Goal: Communication & Community: Answer question/provide support

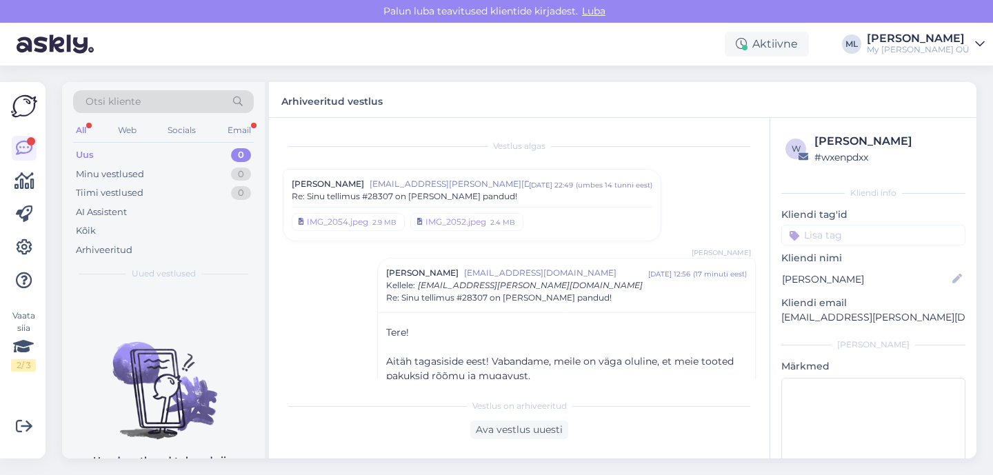
scroll to position [126, 0]
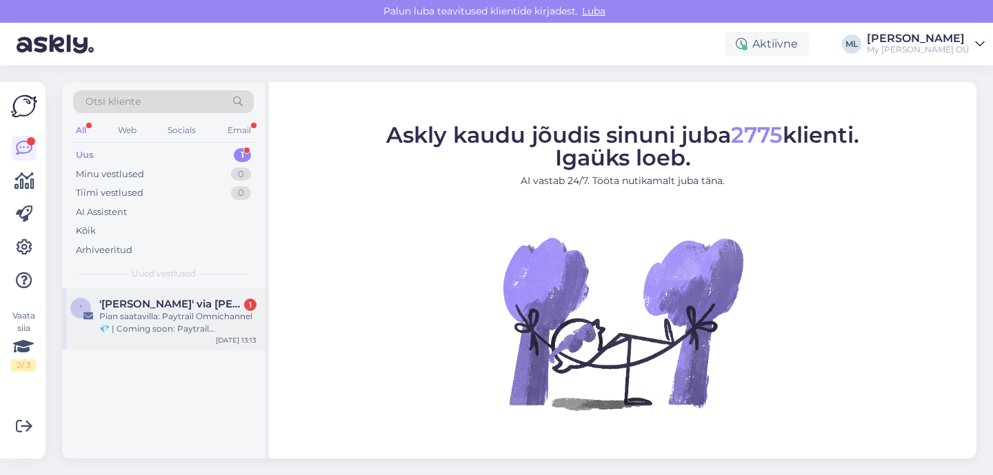
click at [230, 297] on div "' '[PERSON_NAME]' [STREET_ADDRESS][PERSON_NAME] Pian saatavilla: Paytrail Omnic…" at bounding box center [163, 319] width 203 height 62
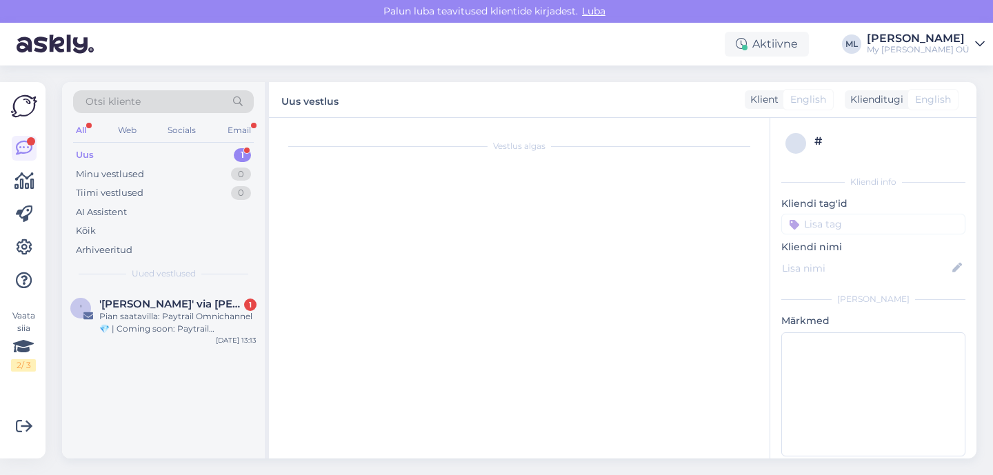
scroll to position [5850, 0]
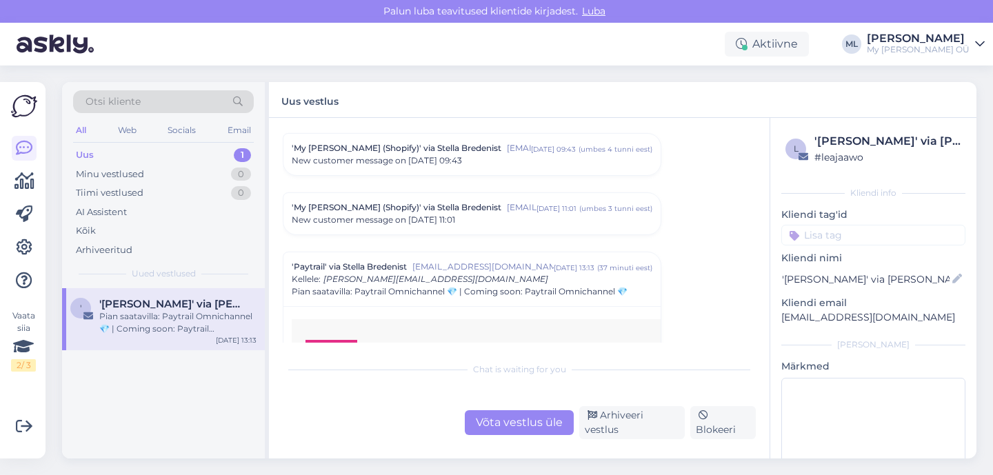
click at [605, 438] on div "Võta vestlus üle Arhiveeri vestlus Blokeeri" at bounding box center [519, 422] width 473 height 33
click at [605, 427] on div "Arhiveeri vestlus" at bounding box center [632, 422] width 106 height 33
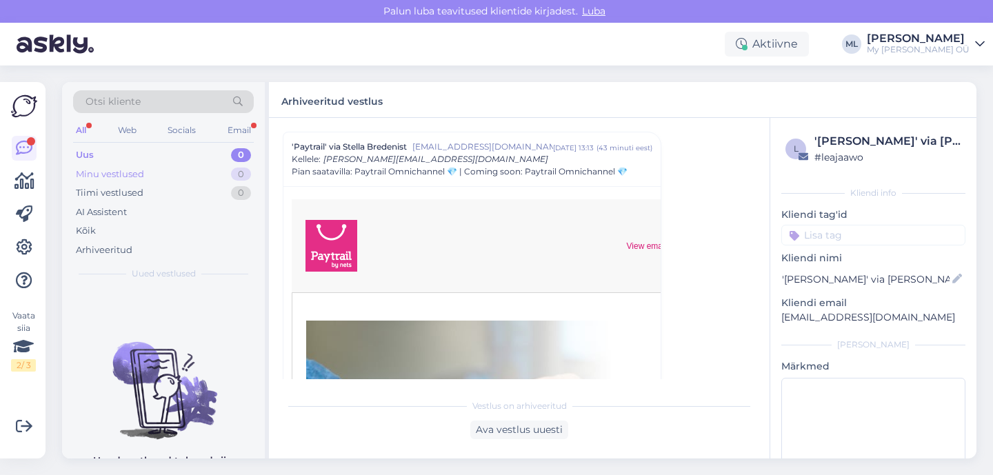
click at [129, 166] on div "Minu vestlused 0" at bounding box center [163, 174] width 181 height 19
click at [99, 155] on div "Uus 1" at bounding box center [163, 155] width 181 height 19
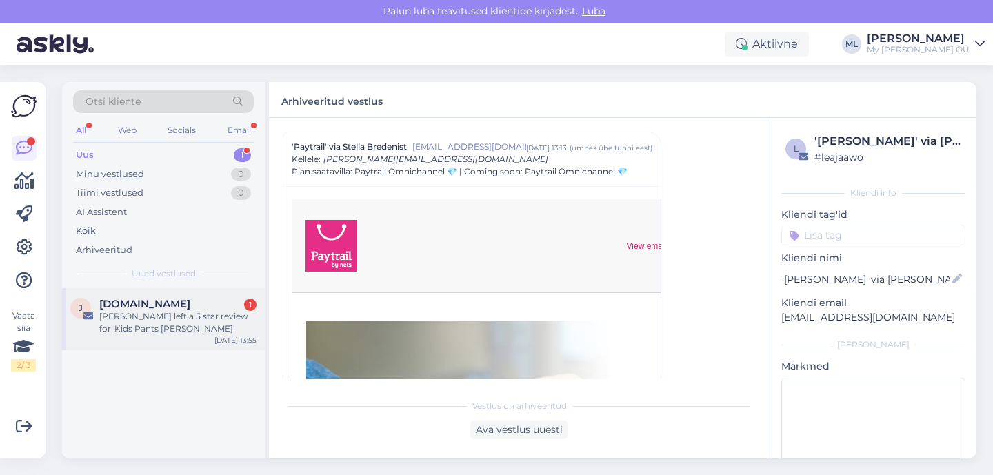
click at [161, 339] on div "J [DOMAIN_NAME] 1 [PERSON_NAME] left a 5 star review for 'Kids Pants [PERSON_NA…" at bounding box center [163, 319] width 203 height 62
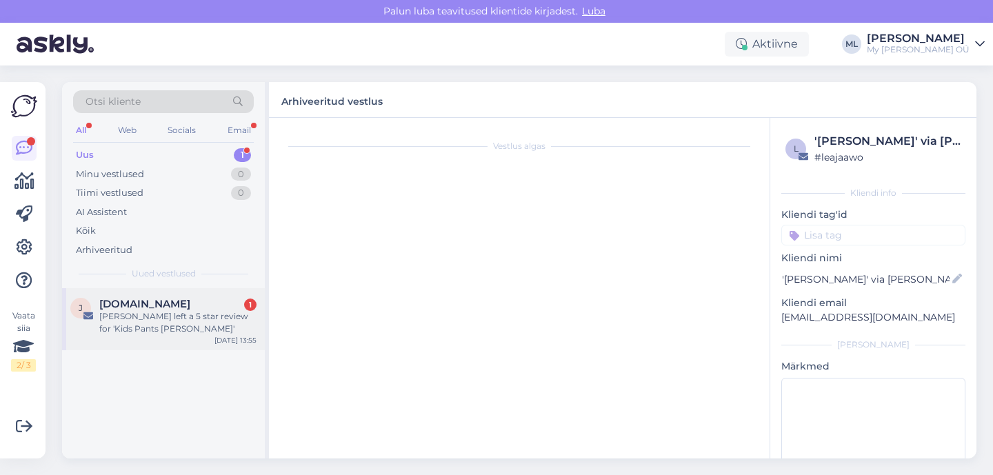
scroll to position [0, 0]
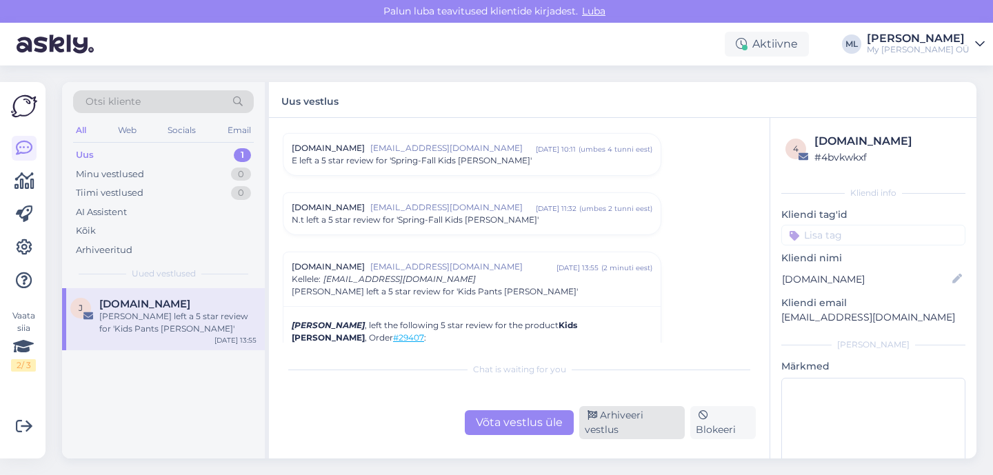
click at [631, 435] on div "Arhiveeri vestlus" at bounding box center [632, 422] width 106 height 33
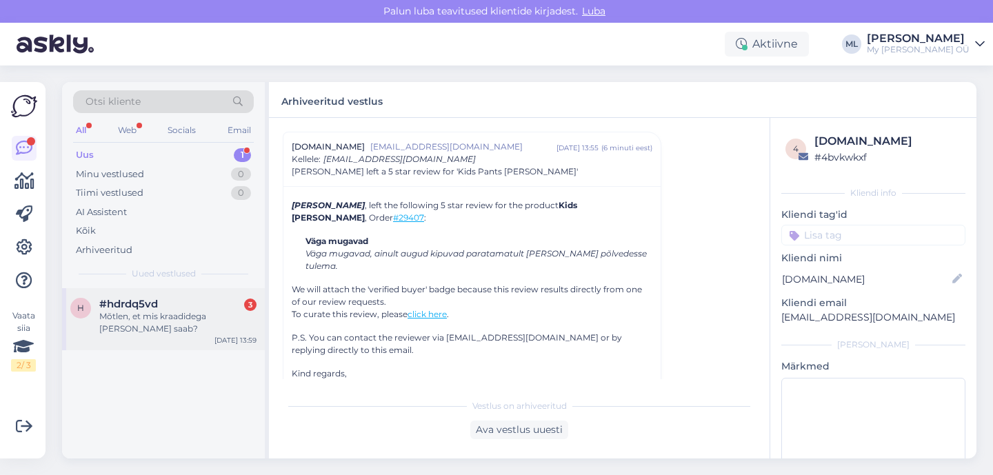
click at [121, 333] on div "Mõtlen, et mis kraadidega [PERSON_NAME] saab?" at bounding box center [177, 322] width 157 height 25
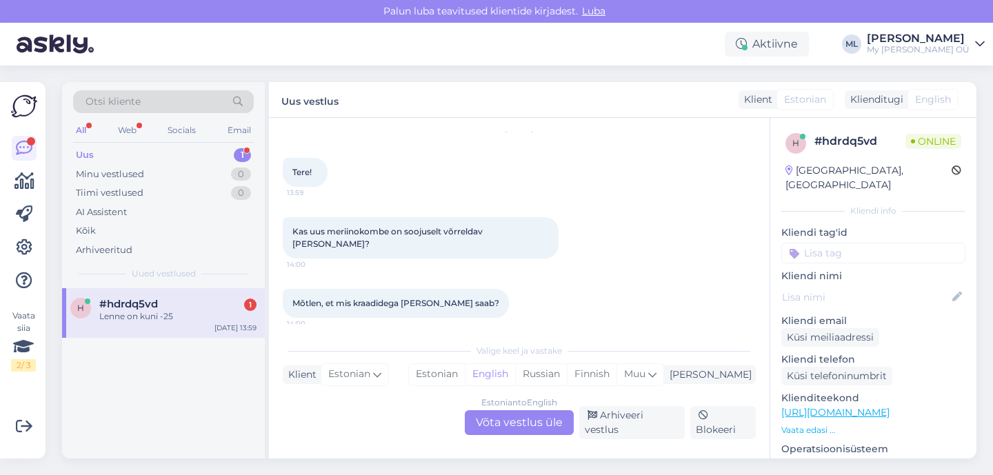
scroll to position [107, 0]
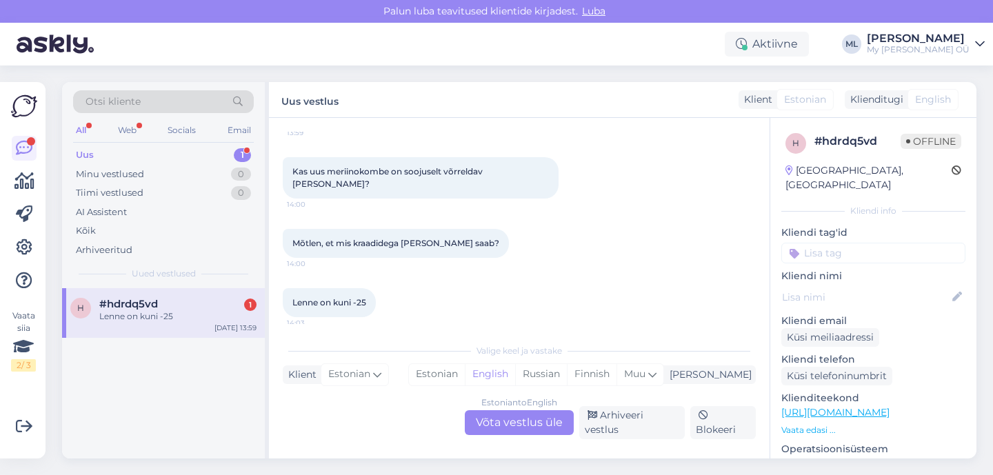
click at [505, 427] on div "Estonian to English Võta vestlus üle" at bounding box center [519, 422] width 109 height 25
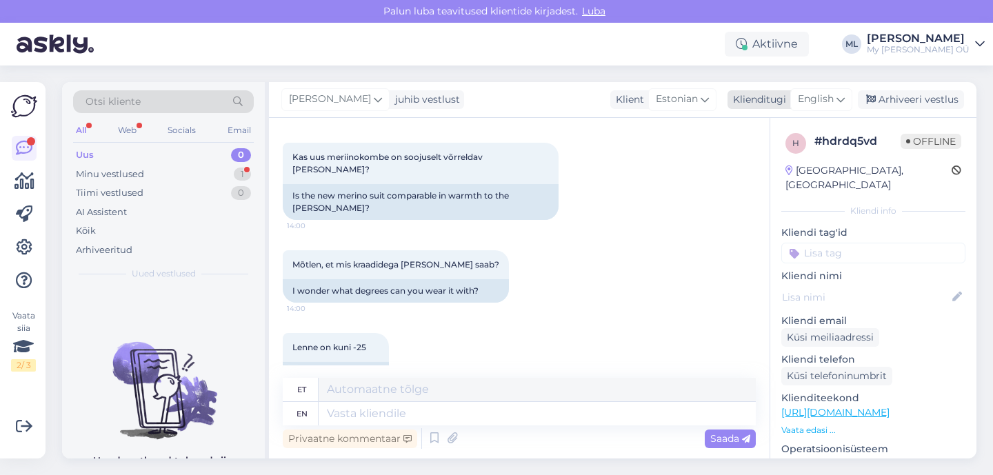
click at [815, 103] on span "English" at bounding box center [816, 99] width 36 height 15
type input "est"
click at [744, 159] on link "Estonian" at bounding box center [791, 161] width 152 height 22
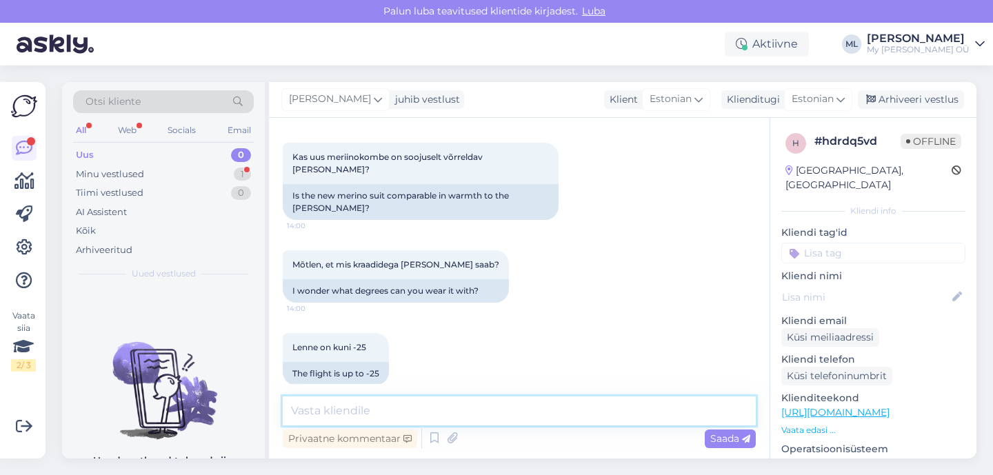
click at [341, 413] on textarea at bounding box center [519, 411] width 473 height 29
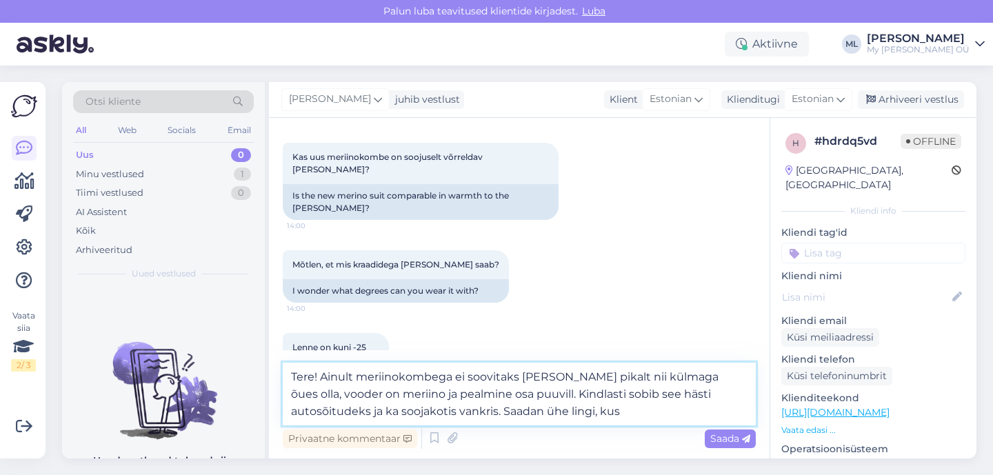
click at [486, 393] on textarea "Tere! Ainult meriinokombega ei soovitaks [PERSON_NAME] pikalt nii külmaga õues …" at bounding box center [519, 394] width 473 height 63
click at [644, 411] on textarea "Tere! Ainult meriinokombega ei soovitaks [PERSON_NAME] pikalt nii külmaga õues …" at bounding box center [519, 394] width 473 height 63
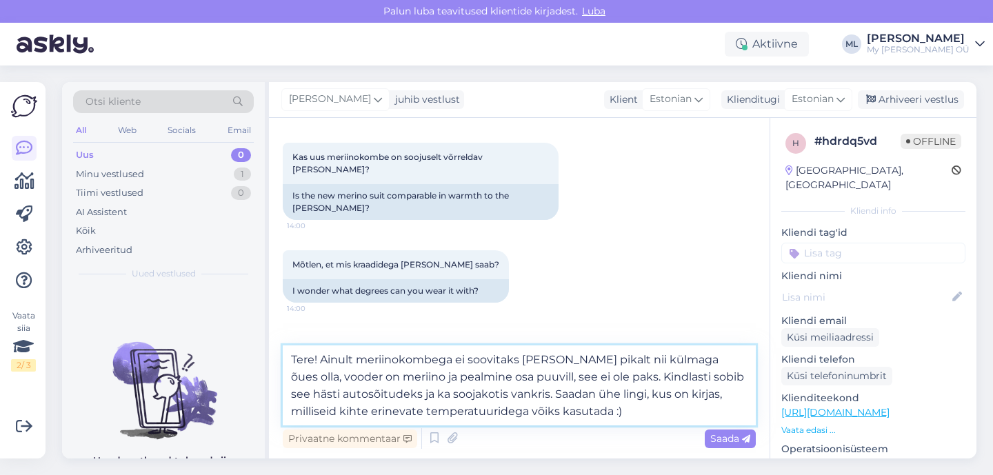
paste textarea "[URL][DOMAIN_NAME][PERSON_NAME]"
type textarea "Tere! Ainult meriinokombega ei soovitaks [PERSON_NAME] pikalt nii külmaga õues …"
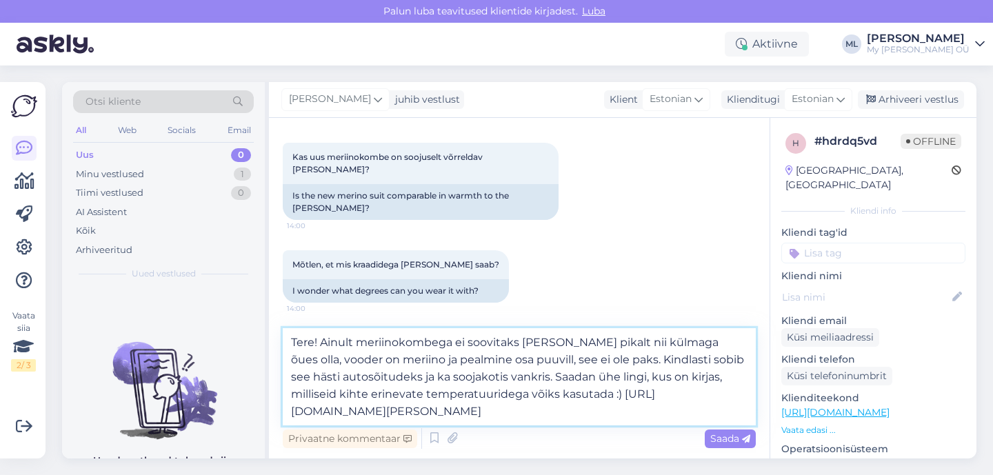
click at [682, 395] on textarea "Tere! Ainult meriinokombega ei soovitaks [PERSON_NAME] pikalt nii külmaga õues …" at bounding box center [519, 376] width 473 height 97
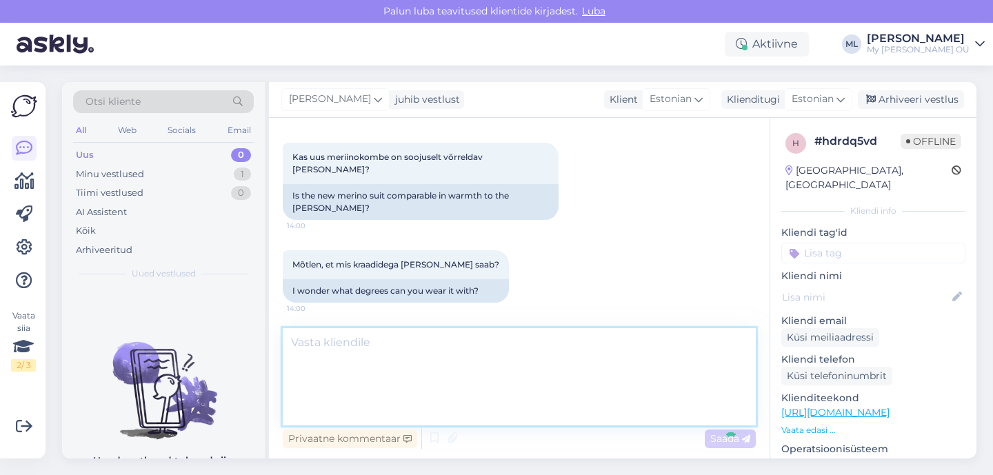
scroll to position [295, 0]
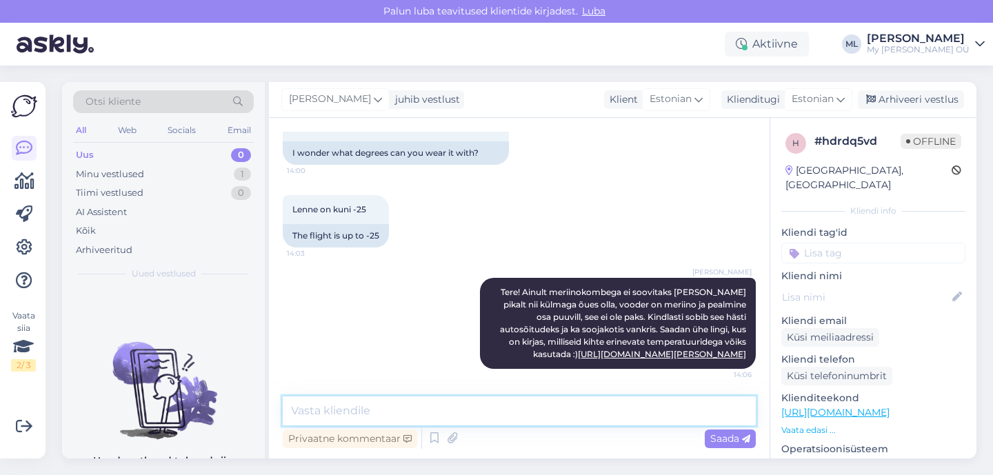
click at [534, 411] on textarea at bounding box center [519, 411] width 473 height 29
type textarea "K"
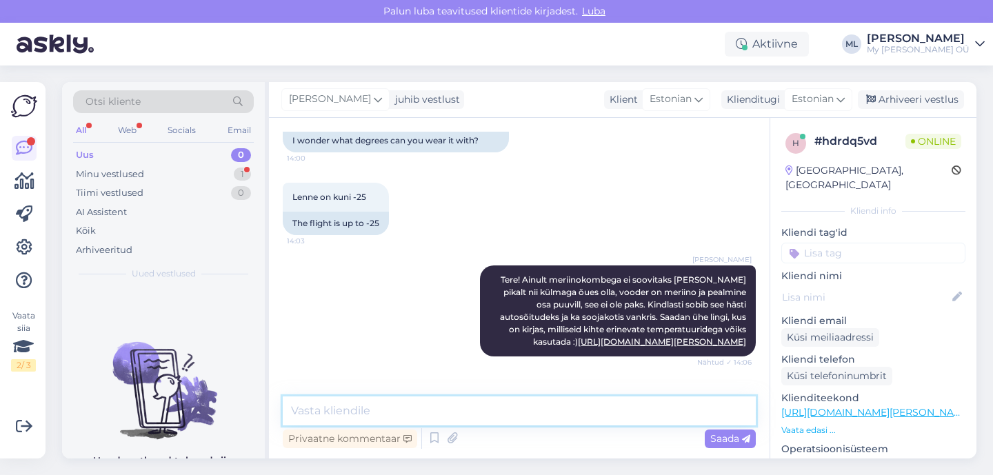
scroll to position [355, 0]
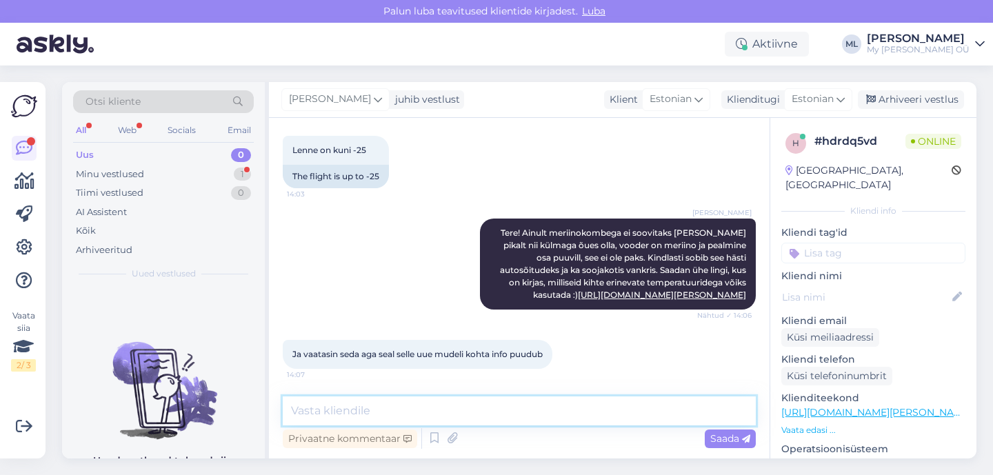
click at [468, 418] on textarea at bounding box center [519, 411] width 473 height 29
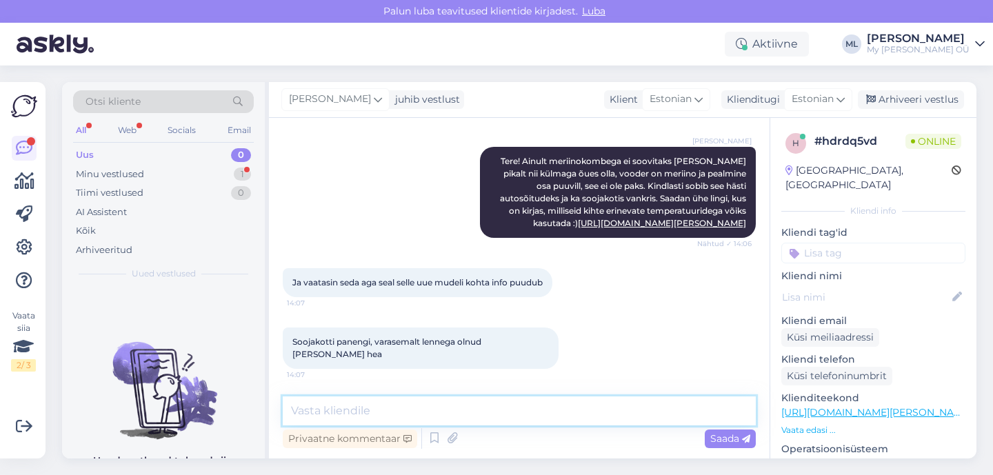
scroll to position [473, 0]
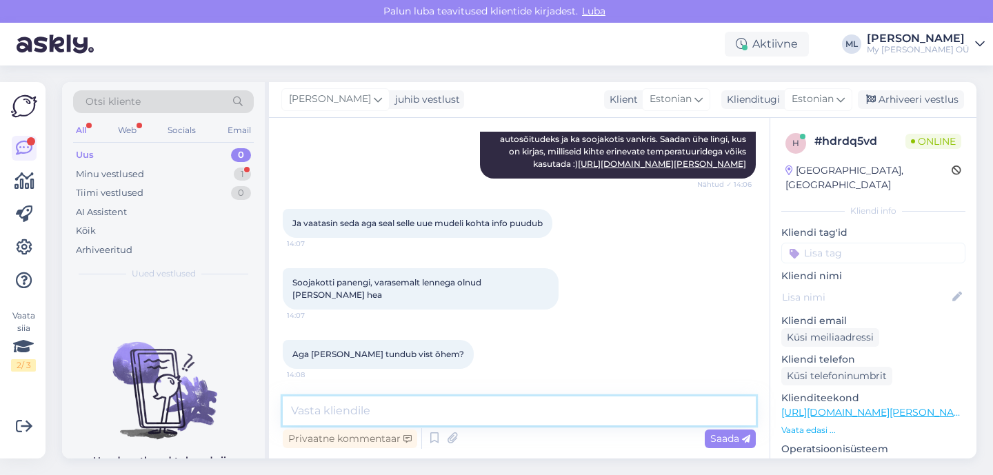
click at [397, 422] on textarea at bounding box center [519, 411] width 473 height 29
click at [388, 423] on textarea at bounding box center [519, 411] width 473 height 29
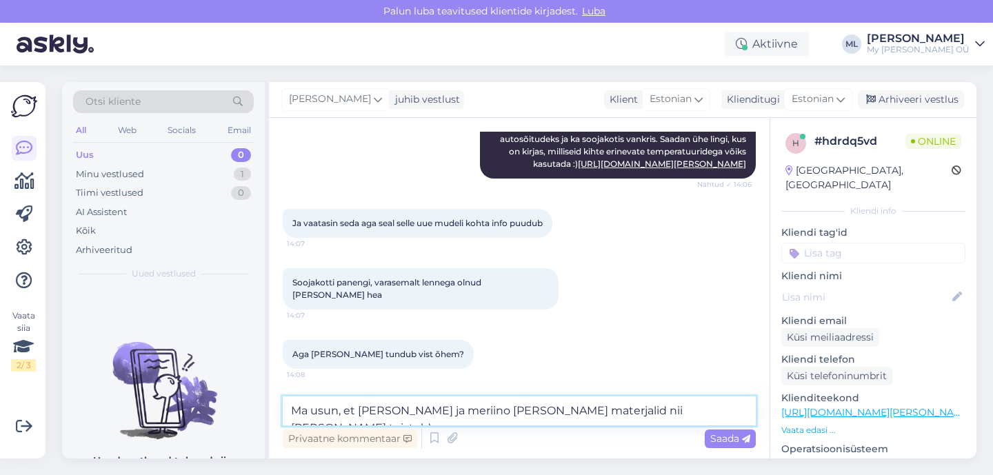
type textarea "Ma usun, et [PERSON_NAME] ja meriino [PERSON_NAME] materjalid nii [PERSON_NAME]…"
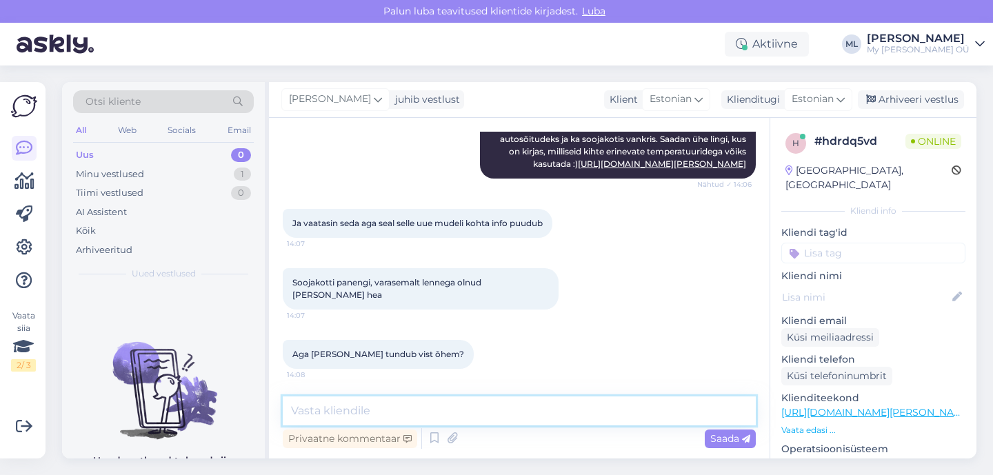
scroll to position [545, 0]
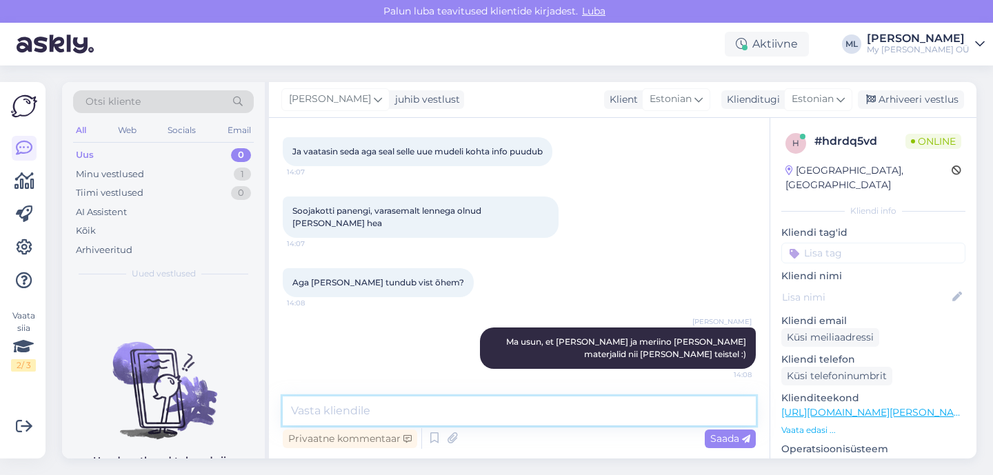
click at [444, 416] on textarea at bounding box center [519, 411] width 473 height 29
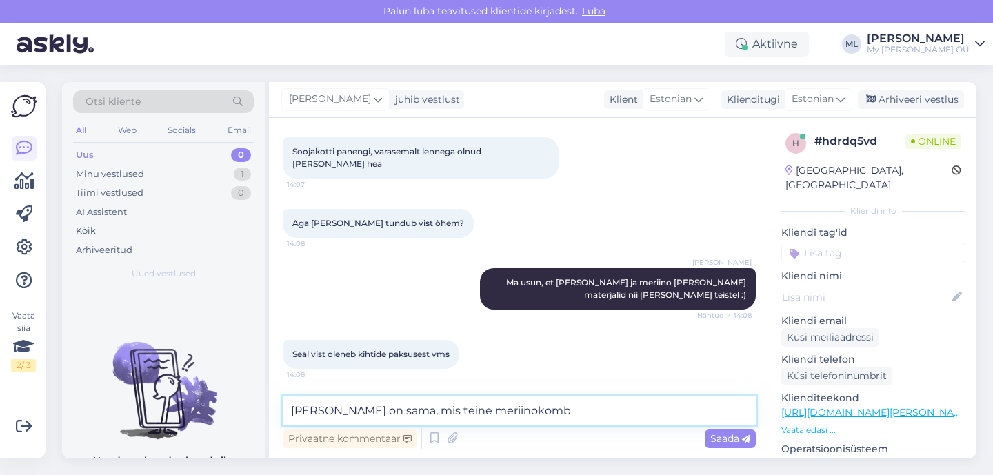
type textarea "[PERSON_NAME] on sama, mis teine meriinokombe"
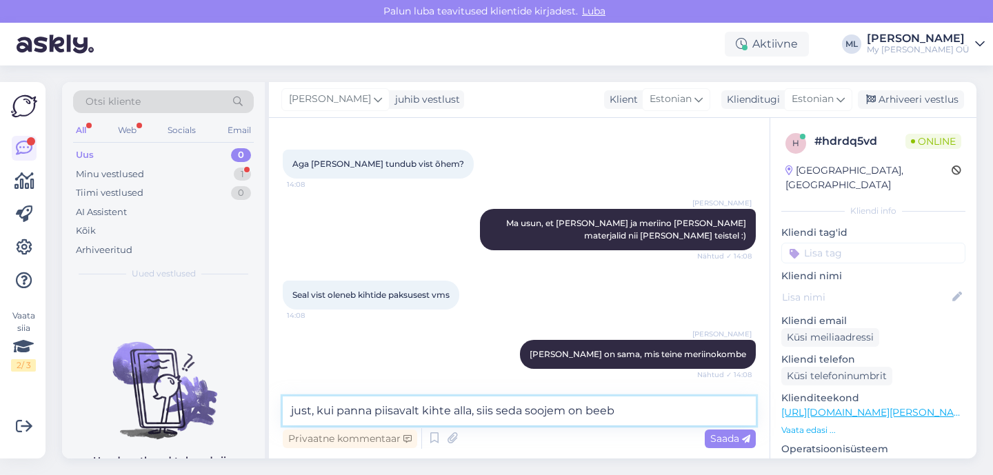
scroll to position [735, 0]
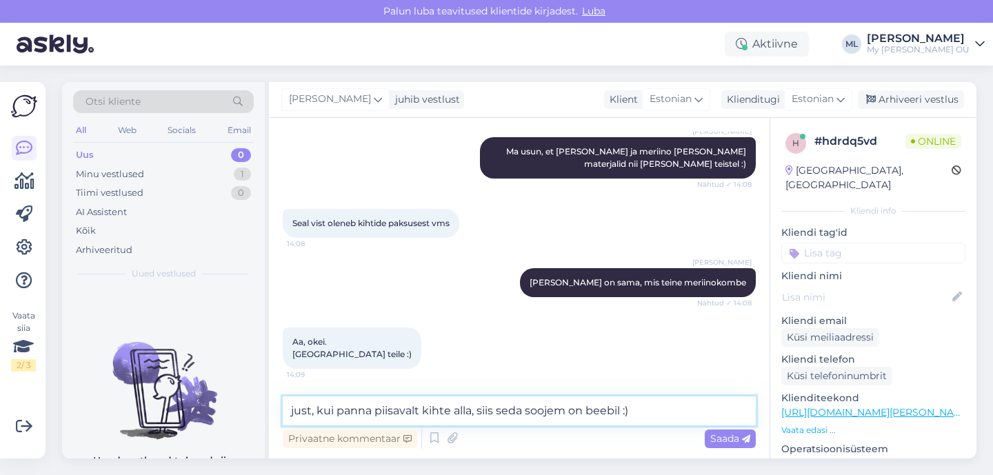
type textarea "just, kui panna piisavalt kihte alla, siis seda soojem on beebil :)"
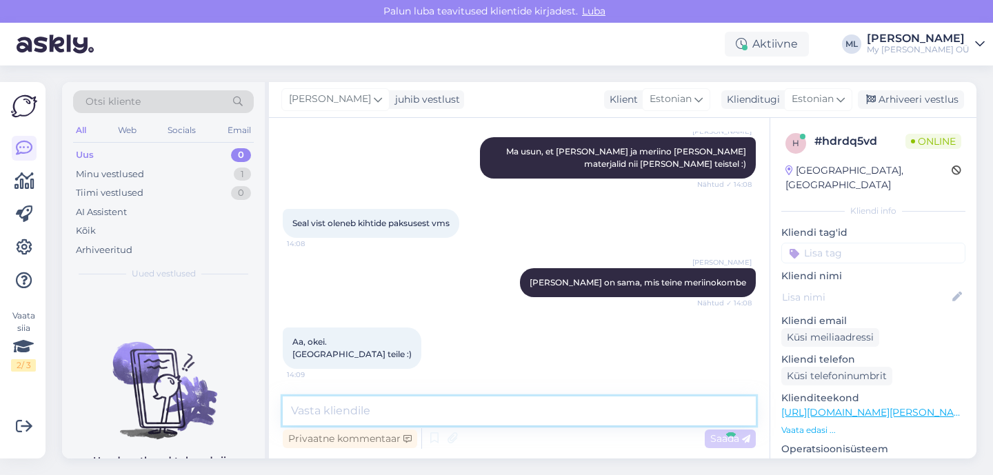
scroll to position [807, 0]
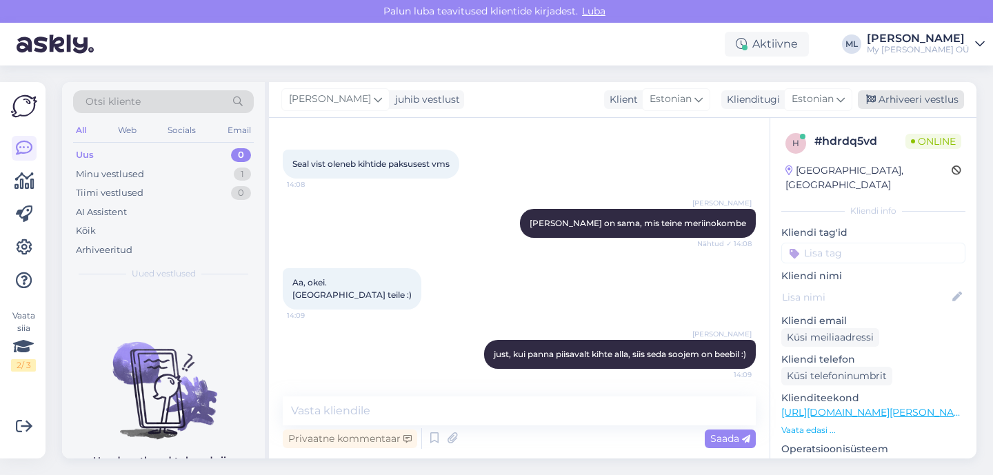
click at [958, 102] on div "Arhiveeri vestlus" at bounding box center [911, 99] width 106 height 19
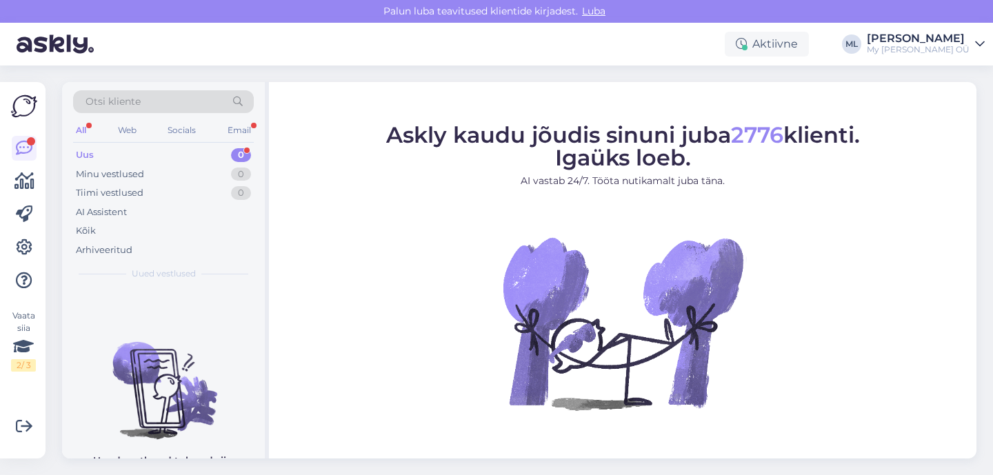
click at [166, 161] on div "Uus 0" at bounding box center [163, 155] width 181 height 19
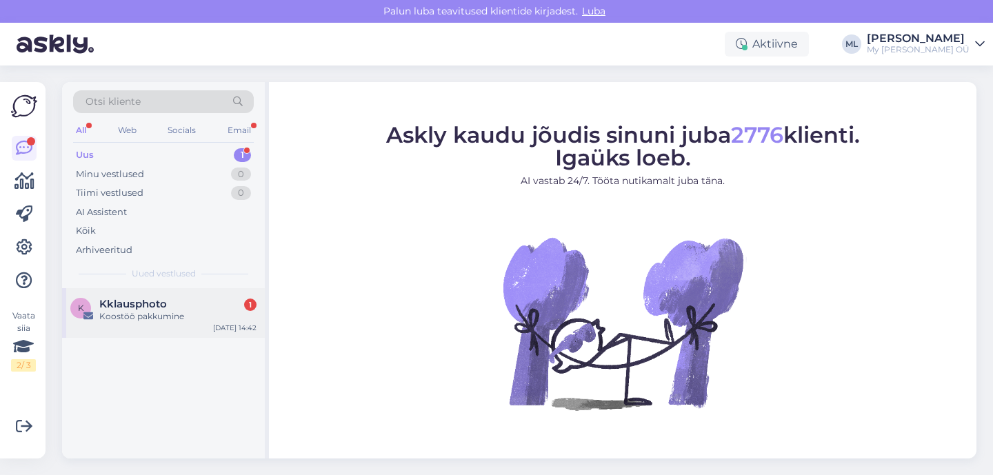
click at [148, 325] on div "K Kklausphoto 1 Koostöö pakkumine [DATE] 14:42" at bounding box center [163, 313] width 203 height 50
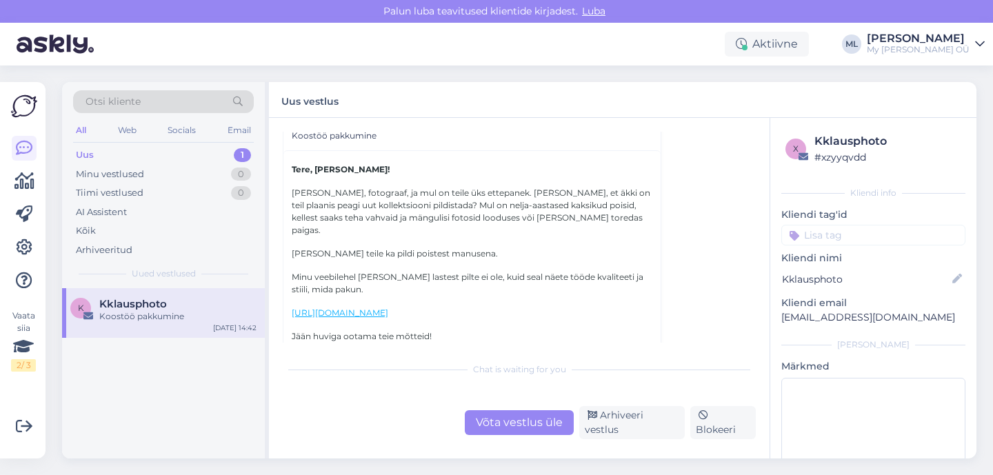
scroll to position [124, 0]
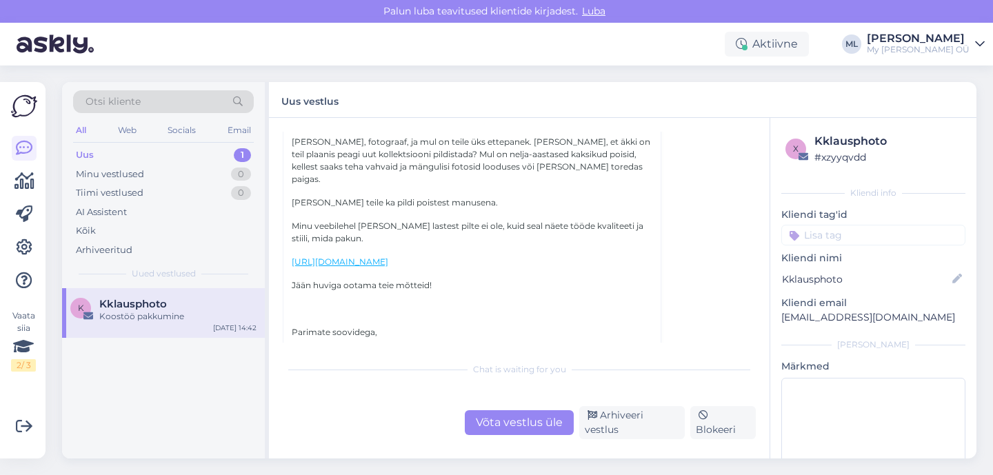
click at [388, 257] on link "[URL][DOMAIN_NAME]" at bounding box center [340, 262] width 97 height 10
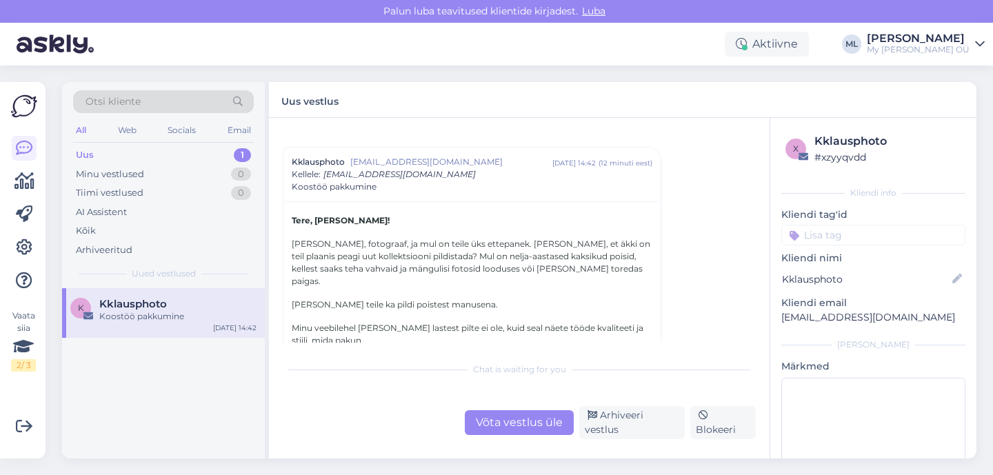
scroll to position [23, 0]
click at [85, 132] on div "All" at bounding box center [81, 130] width 16 height 18
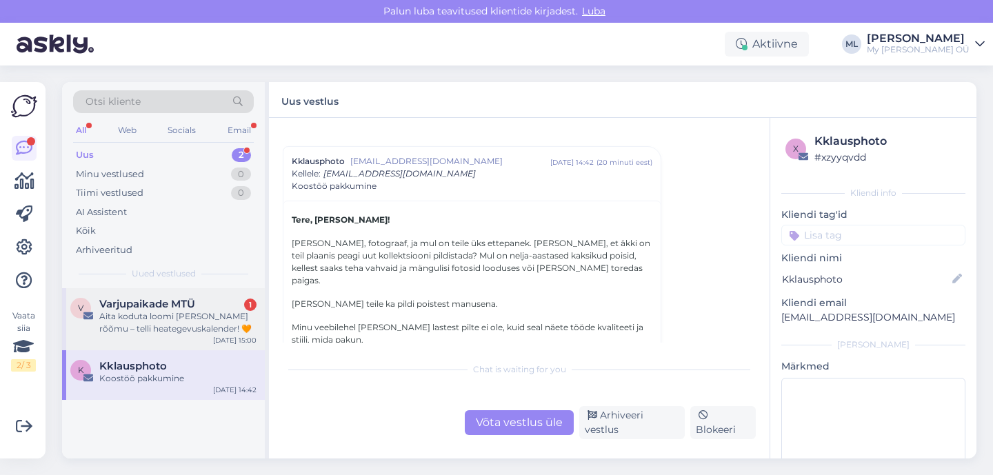
click at [140, 302] on span "Varjupaikade MTÜ" at bounding box center [147, 304] width 96 height 12
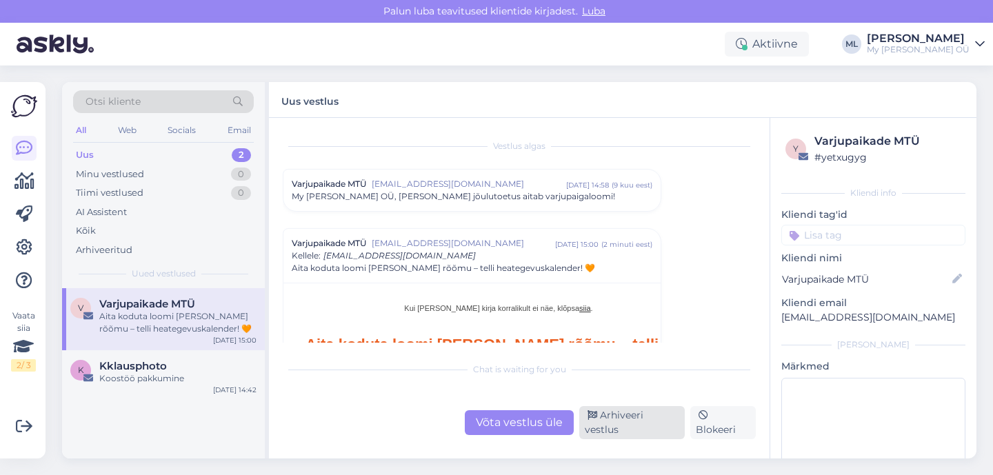
click at [599, 422] on div "Arhiveeri vestlus" at bounding box center [632, 422] width 106 height 33
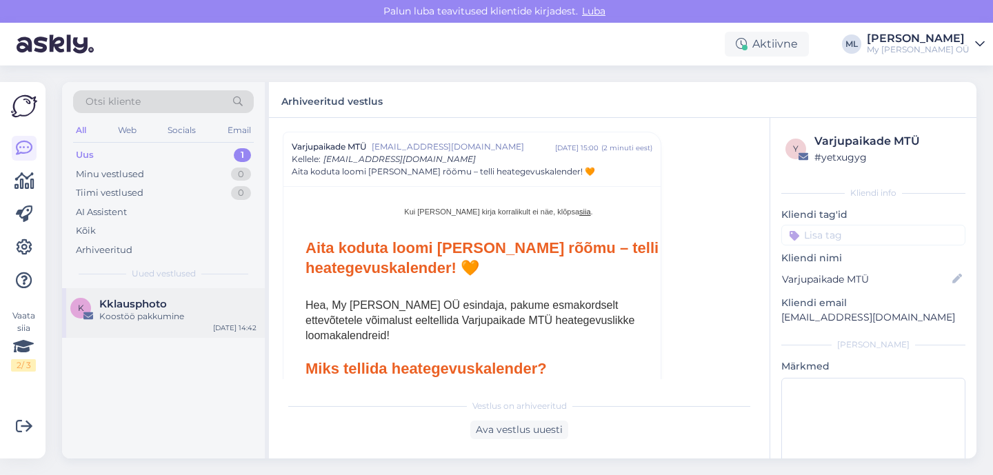
click at [97, 321] on div "K Kklausphoto Koostöö pakkumine" at bounding box center [163, 310] width 186 height 25
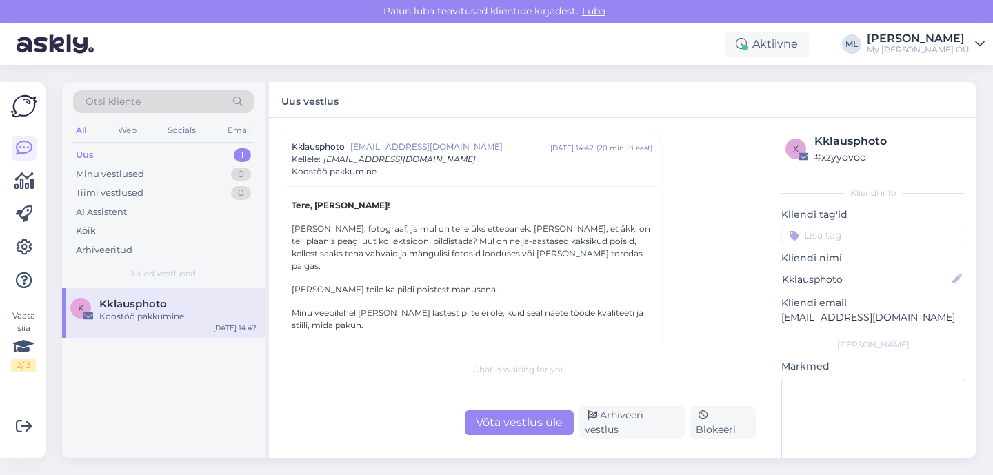
click at [522, 430] on div "Võta vestlus üle" at bounding box center [519, 422] width 109 height 25
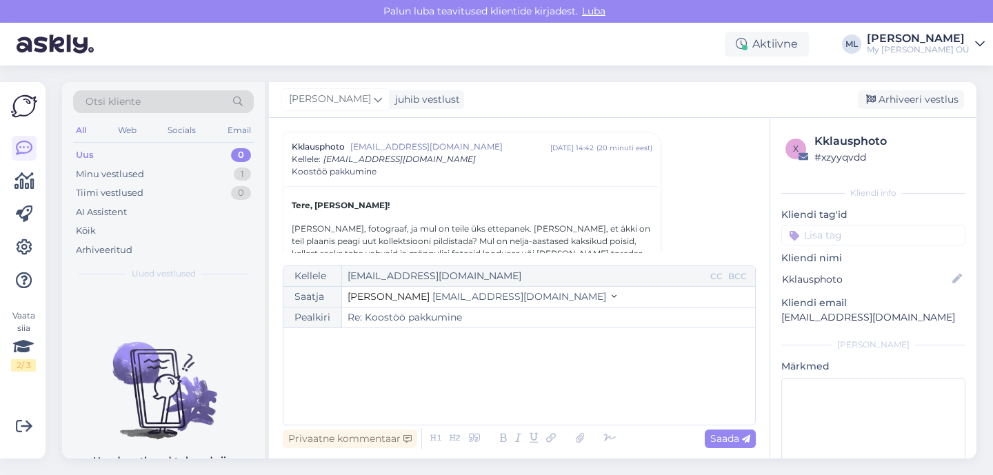
click at [375, 298] on button "Stella info@mybreden.com" at bounding box center [482, 297] width 269 height 14
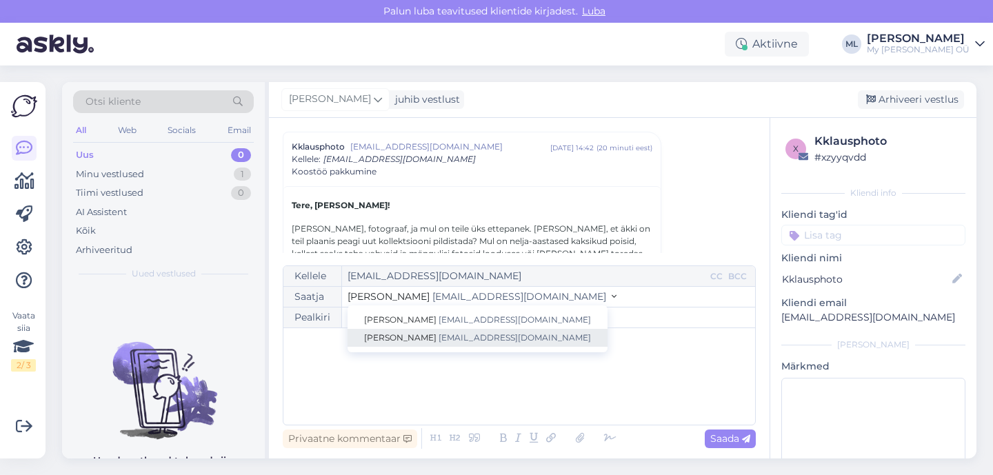
click at [381, 337] on span "[PERSON_NAME]" at bounding box center [400, 338] width 72 height 10
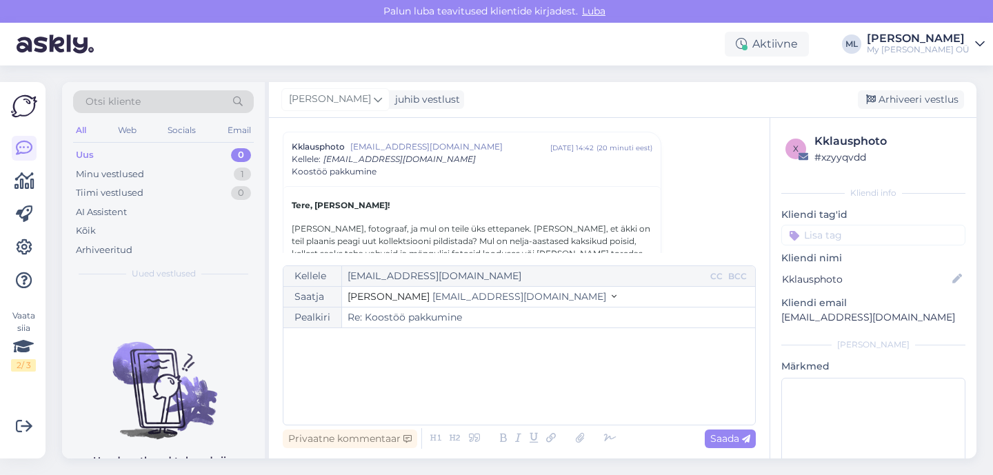
click at [338, 353] on div "﻿" at bounding box center [519, 376] width 458 height 83
click at [72, 326] on img at bounding box center [163, 379] width 203 height 124
click at [346, 215] on div "Tere, Breden! Olen Kätlin, fotograaf, ja mul on teile üks ettepanek. Mõtlesin, …" at bounding box center [472, 370] width 361 height 342
click at [157, 157] on div "Uus 0" at bounding box center [163, 155] width 181 height 19
click at [137, 170] on div "Minu vestlused" at bounding box center [110, 175] width 68 height 14
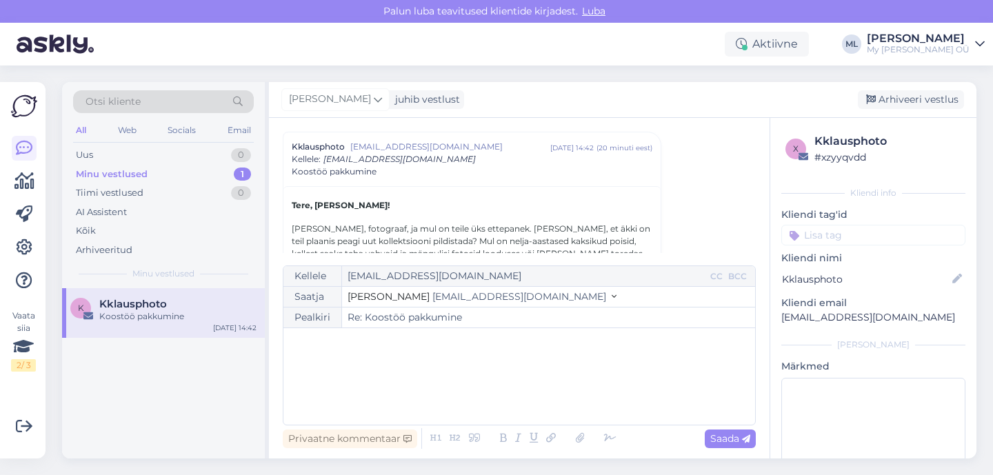
click at [129, 322] on div "Koostöö pakkumine" at bounding box center [177, 316] width 157 height 12
click at [102, 179] on div "Minu vestlused" at bounding box center [112, 175] width 72 height 14
click at [87, 159] on div "Uus" at bounding box center [84, 155] width 17 height 14
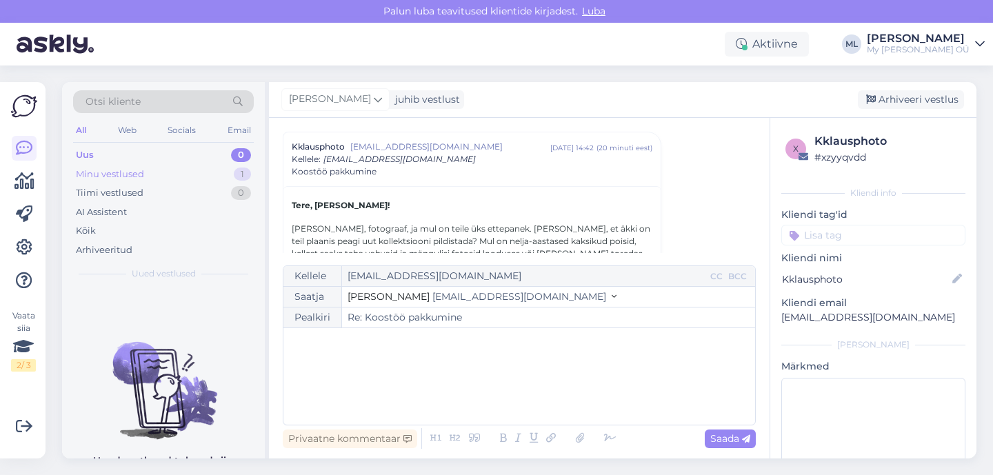
click at [97, 174] on div "Minu vestlused" at bounding box center [110, 175] width 68 height 14
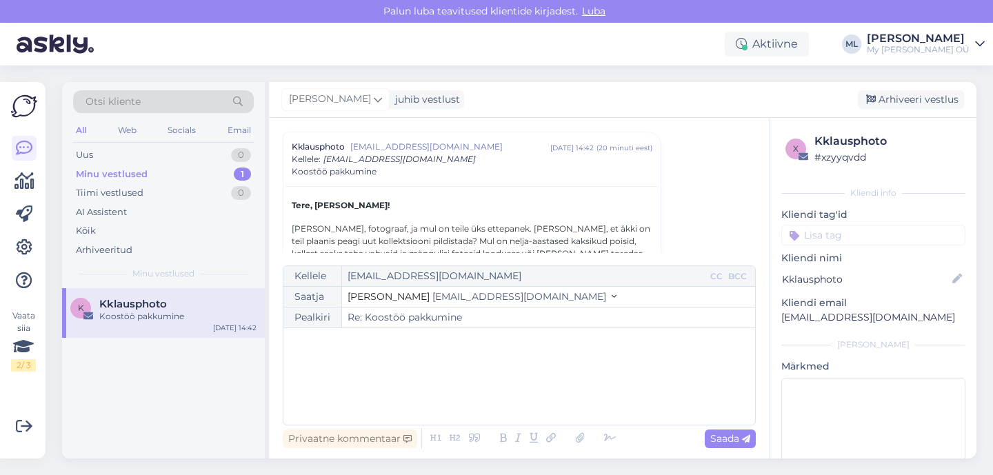
click at [155, 294] on div "K Kklausphoto Koostöö pakkumine Sep 16 14:42" at bounding box center [163, 313] width 203 height 50
click at [475, 234] on p "Olen Kätlin, fotograaf, ja mul on teile üks ettepanek. Mõtlesin, et äkki on tei…" at bounding box center [472, 248] width 361 height 50
click at [413, 159] on div "Kklausphoto hello@kklausphoto.com sept 16 14:42 ( 20 minuti eest ) Kellele : in…" at bounding box center [472, 159] width 361 height 37
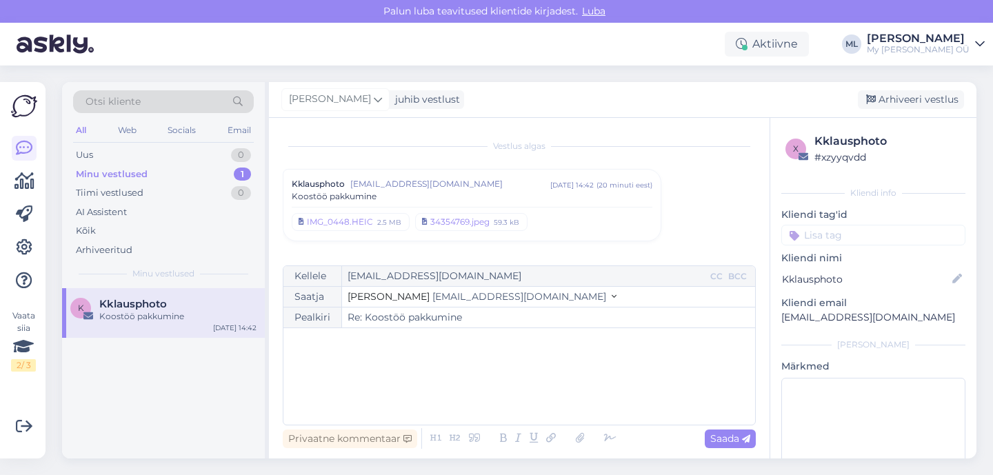
scroll to position [0, 0]
click at [406, 194] on div "Koostöö pakkumine" at bounding box center [472, 196] width 361 height 12
click at [390, 304] on div "Saatja Stella info@mybreden.com" at bounding box center [520, 297] width 472 height 21
click at [433, 297] on span "[EMAIL_ADDRESS][DOMAIN_NAME]" at bounding box center [520, 296] width 174 height 12
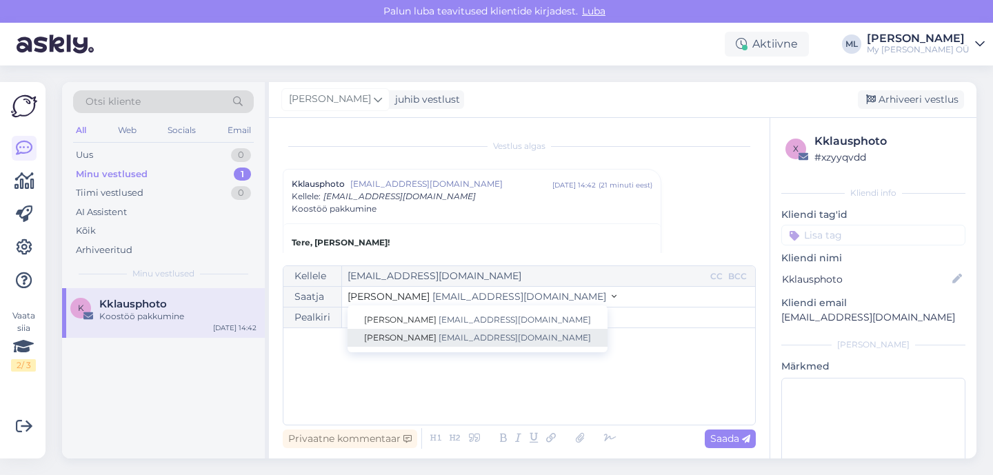
click at [396, 335] on span "[PERSON_NAME]" at bounding box center [400, 338] width 72 height 10
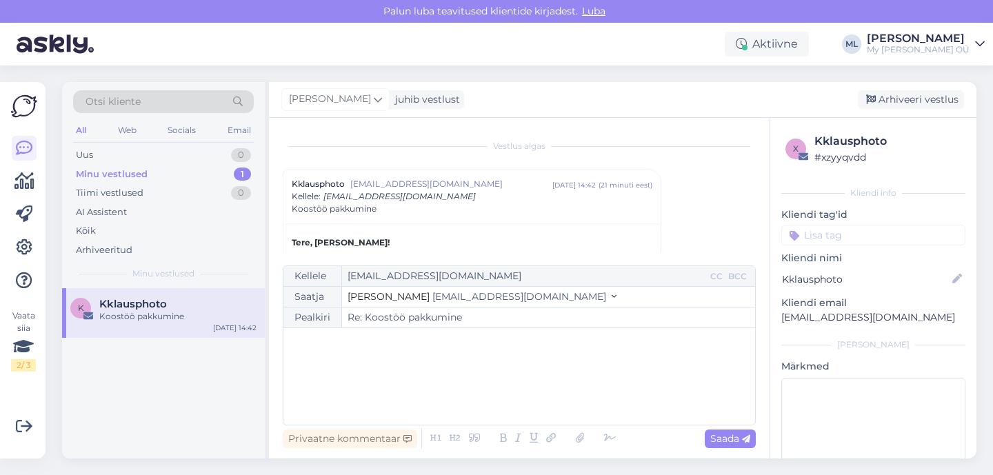
click at [345, 361] on div "﻿" at bounding box center [519, 376] width 458 height 83
click at [380, 366] on span "Saatsin pakkumise edasi turundusele :)" at bounding box center [383, 367] width 187 height 12
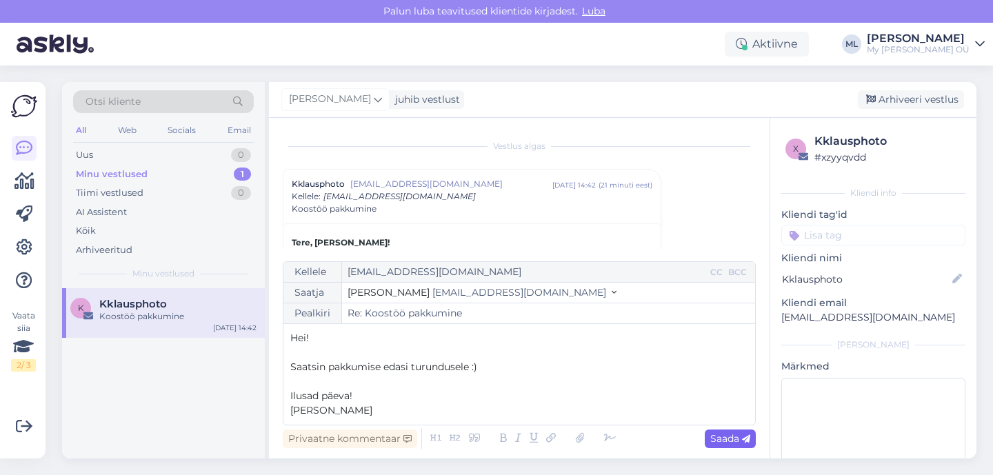
click at [726, 444] on div "Saada" at bounding box center [730, 439] width 51 height 19
type input "Re: Koostöö pakkumine"
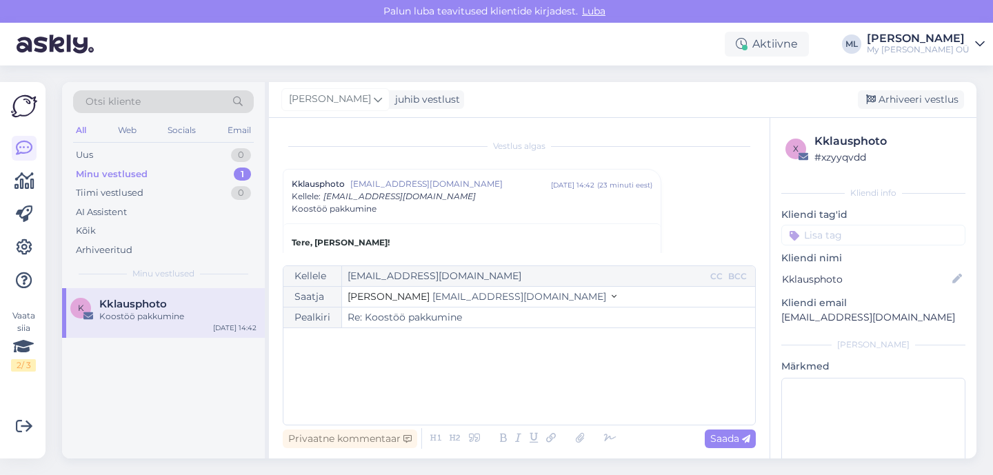
scroll to position [483, 0]
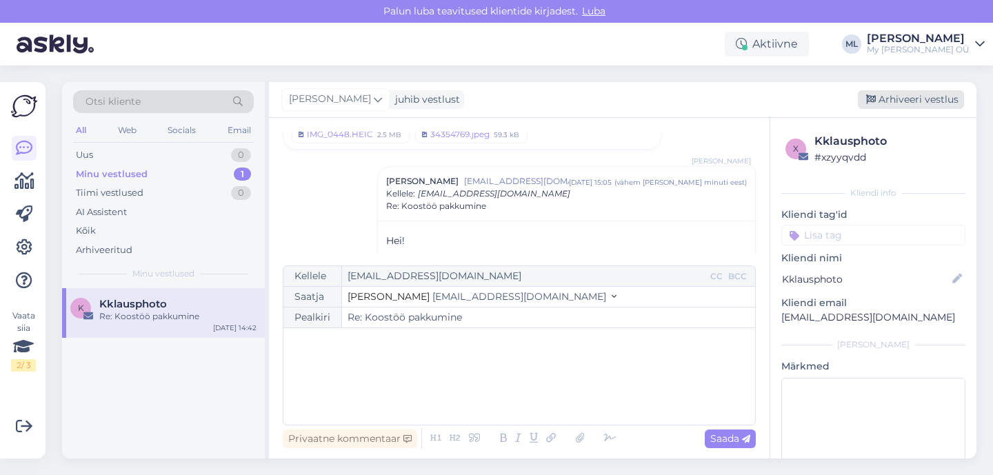
click at [911, 99] on div "Arhiveeri vestlus" at bounding box center [911, 99] width 106 height 19
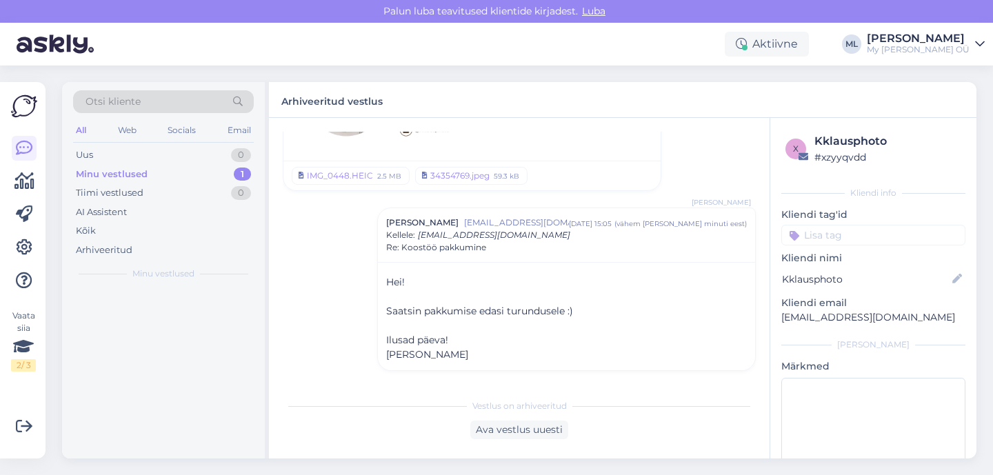
scroll to position [429, 0]
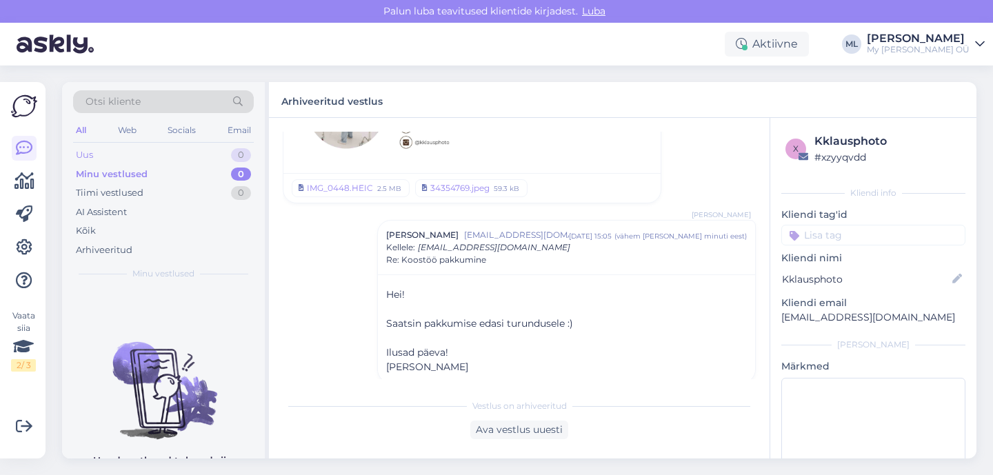
click at [159, 153] on div "Uus 0" at bounding box center [163, 155] width 181 height 19
